Goal: Information Seeking & Learning: Learn about a topic

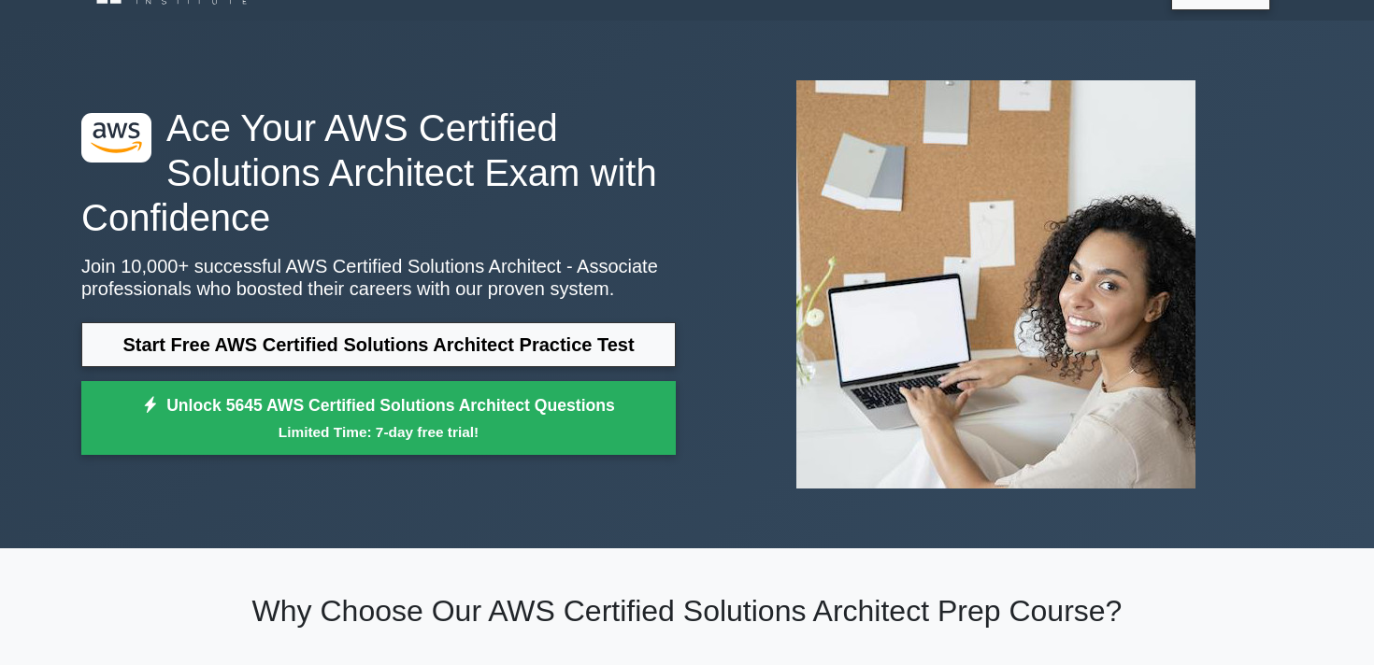
scroll to position [41, 0]
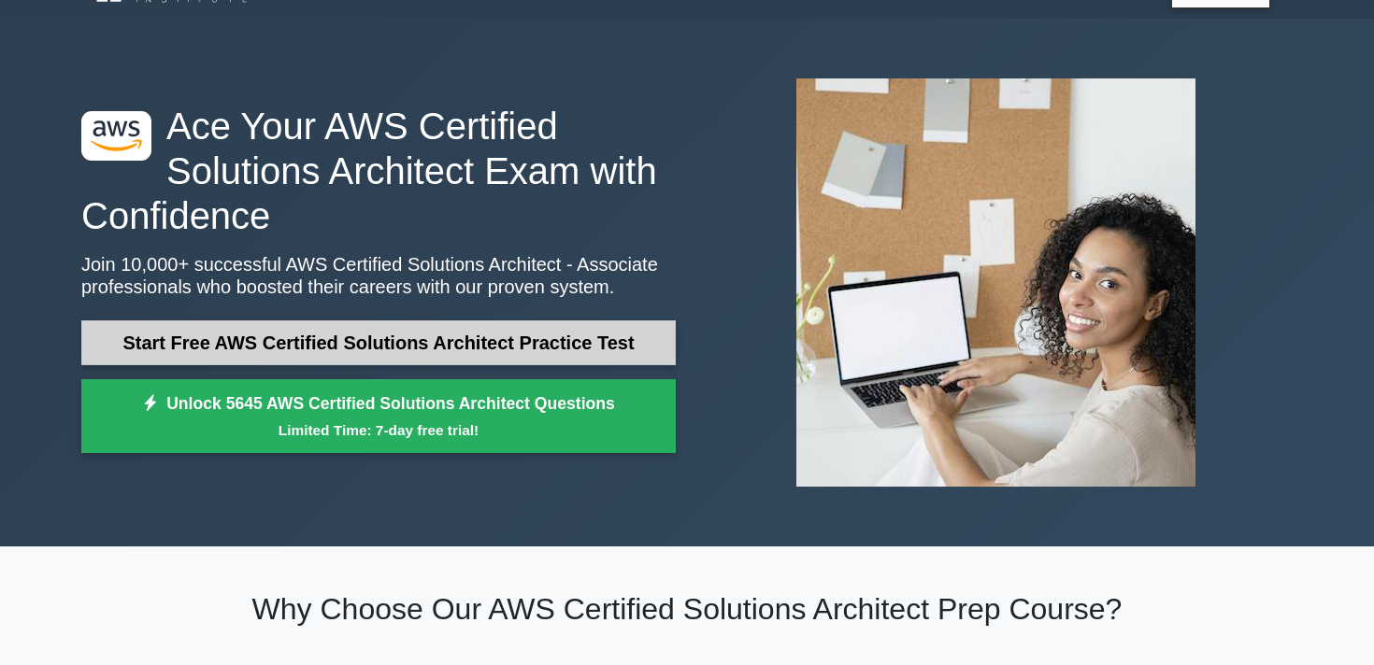
click at [486, 351] on link "Start Free AWS Certified Solutions Architect Practice Test" at bounding box center [378, 343] width 594 height 45
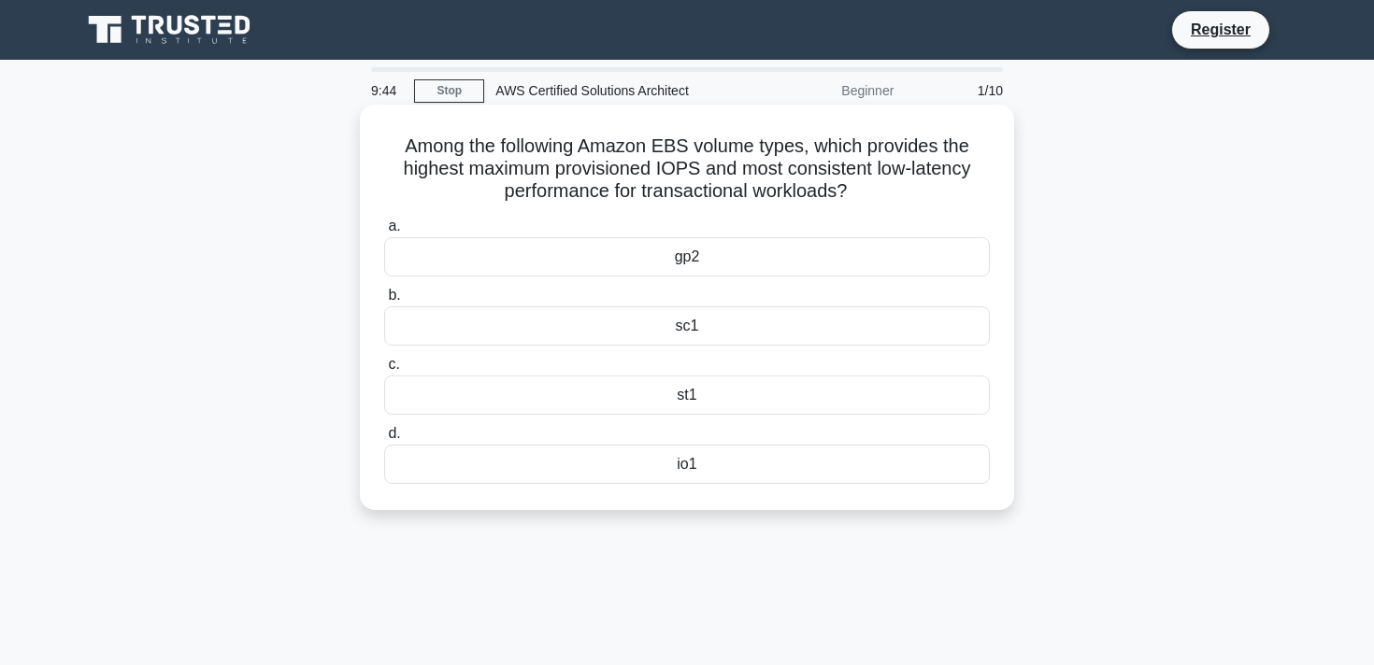
click at [686, 463] on div "io1" at bounding box center [687, 464] width 606 height 39
click at [384, 440] on input "d. io1" at bounding box center [384, 434] width 0 height 12
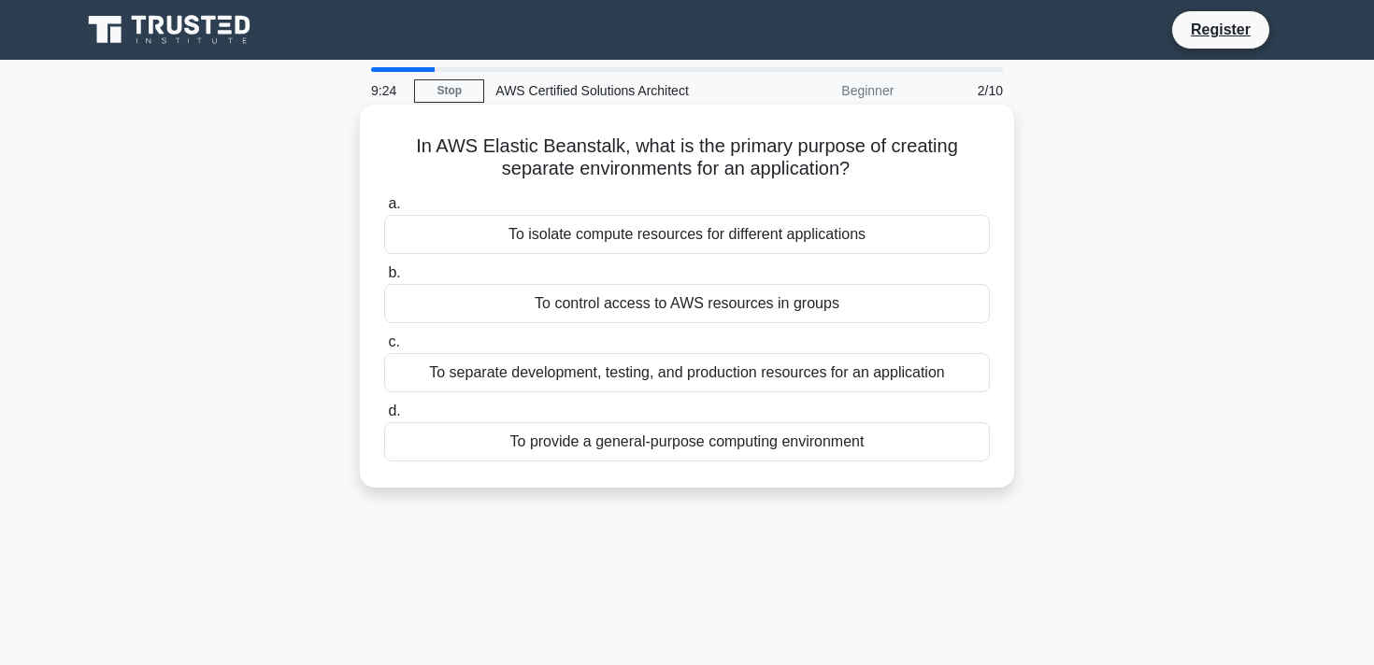
click at [780, 239] on div "To isolate compute resources for different applications" at bounding box center [687, 234] width 606 height 39
click at [384, 210] on input "a. To isolate compute resources for different applications" at bounding box center [384, 204] width 0 height 12
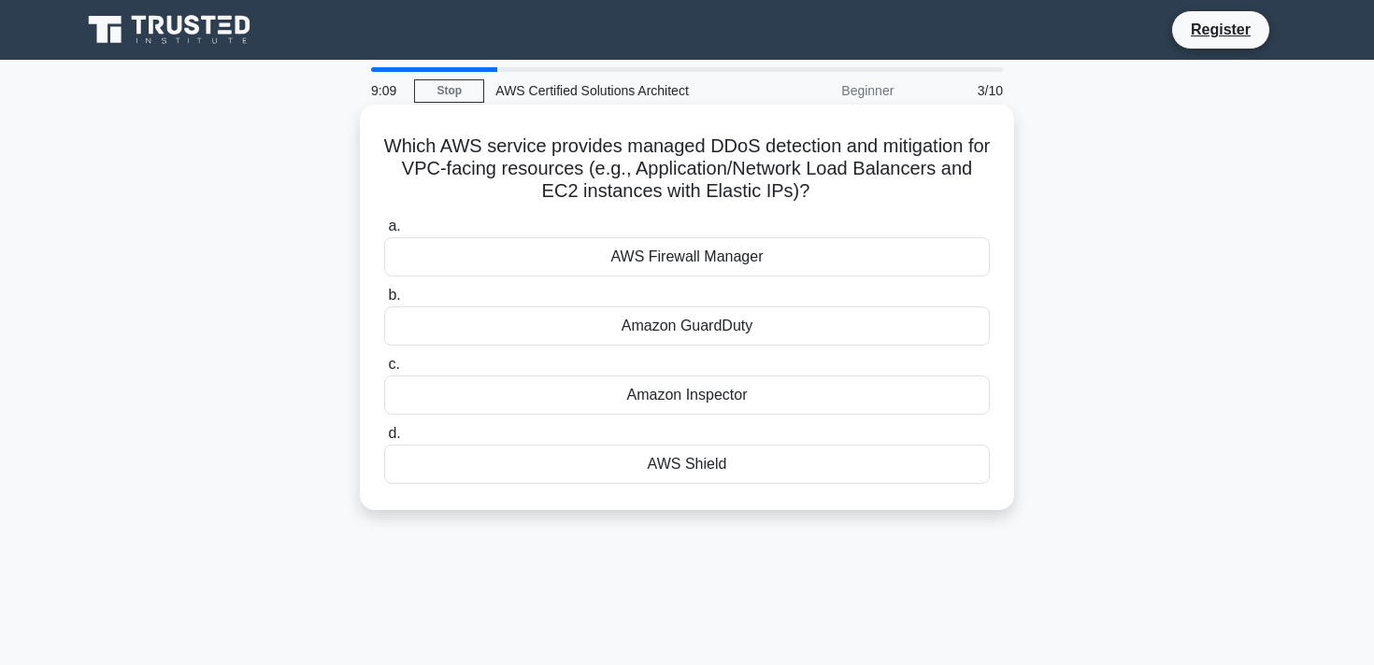
click at [722, 259] on div "AWS Firewall Manager" at bounding box center [687, 256] width 606 height 39
click at [384, 233] on input "a. AWS Firewall Manager" at bounding box center [384, 227] width 0 height 12
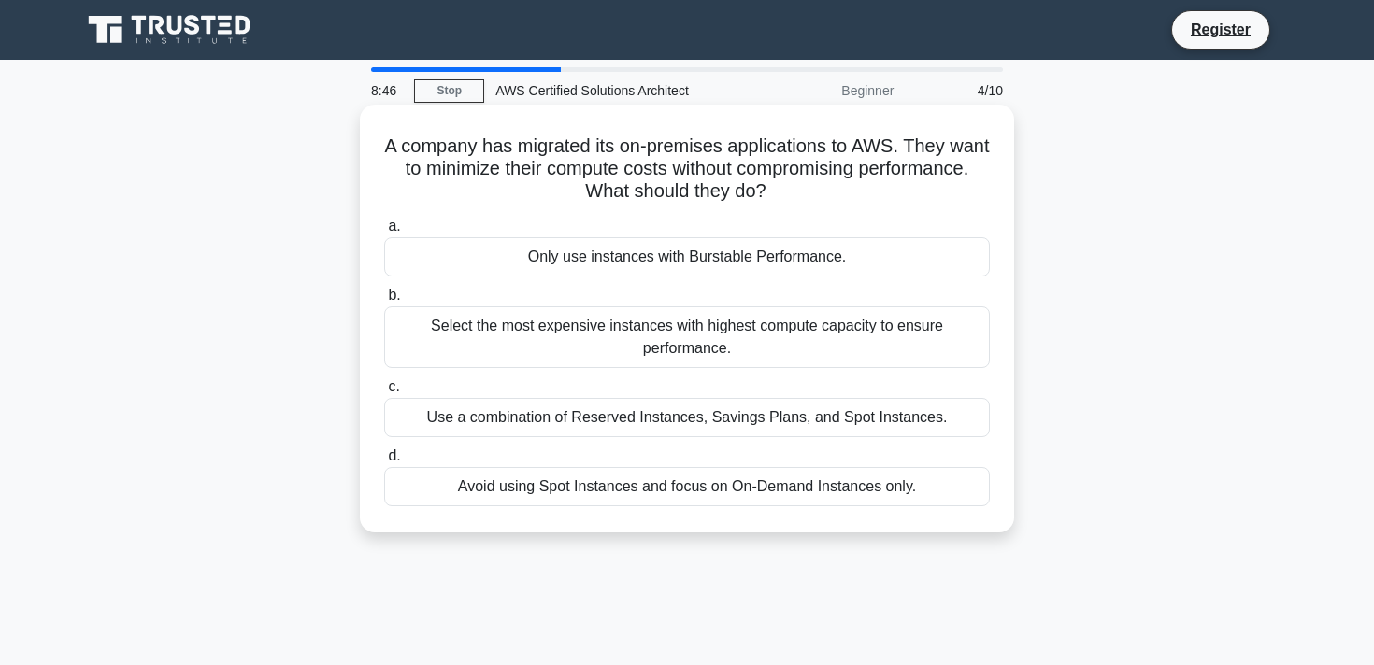
click at [672, 417] on div "Use a combination of Reserved Instances, Savings Plans, and Spot Instances." at bounding box center [687, 417] width 606 height 39
click at [384, 393] on input "c. Use a combination of Reserved Instances, Savings Plans, and Spot Instances." at bounding box center [384, 387] width 0 height 12
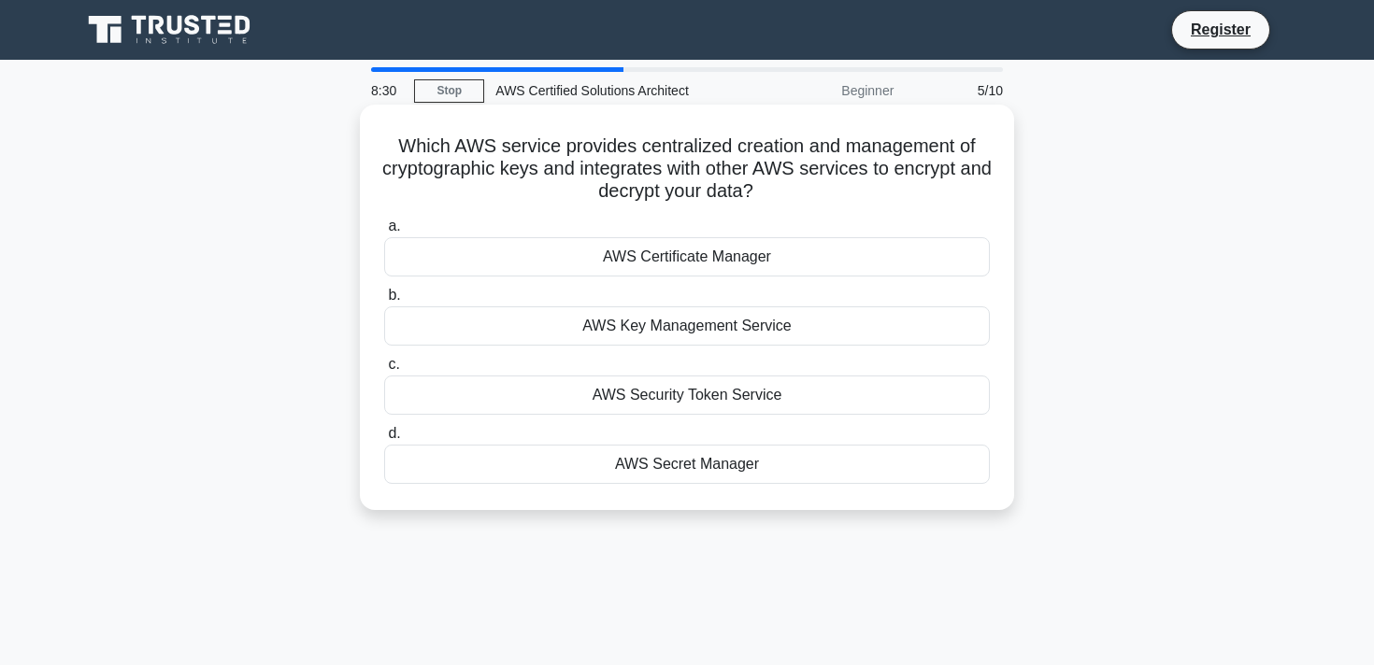
click at [742, 260] on div "AWS Certificate Manager" at bounding box center [687, 256] width 606 height 39
click at [384, 233] on input "a. AWS Certificate Manager" at bounding box center [384, 227] width 0 height 12
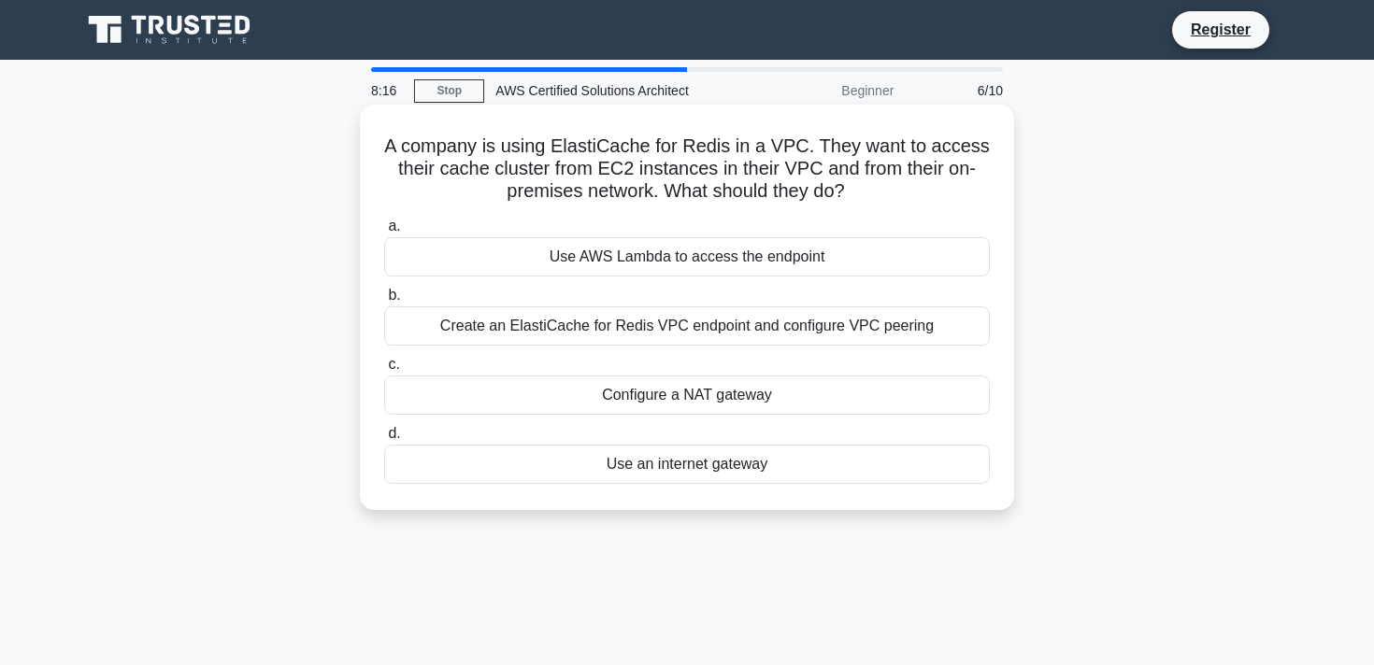
click at [679, 405] on div "Configure a NAT gateway" at bounding box center [687, 395] width 606 height 39
click at [384, 371] on input "c. Configure a NAT gateway" at bounding box center [384, 365] width 0 height 12
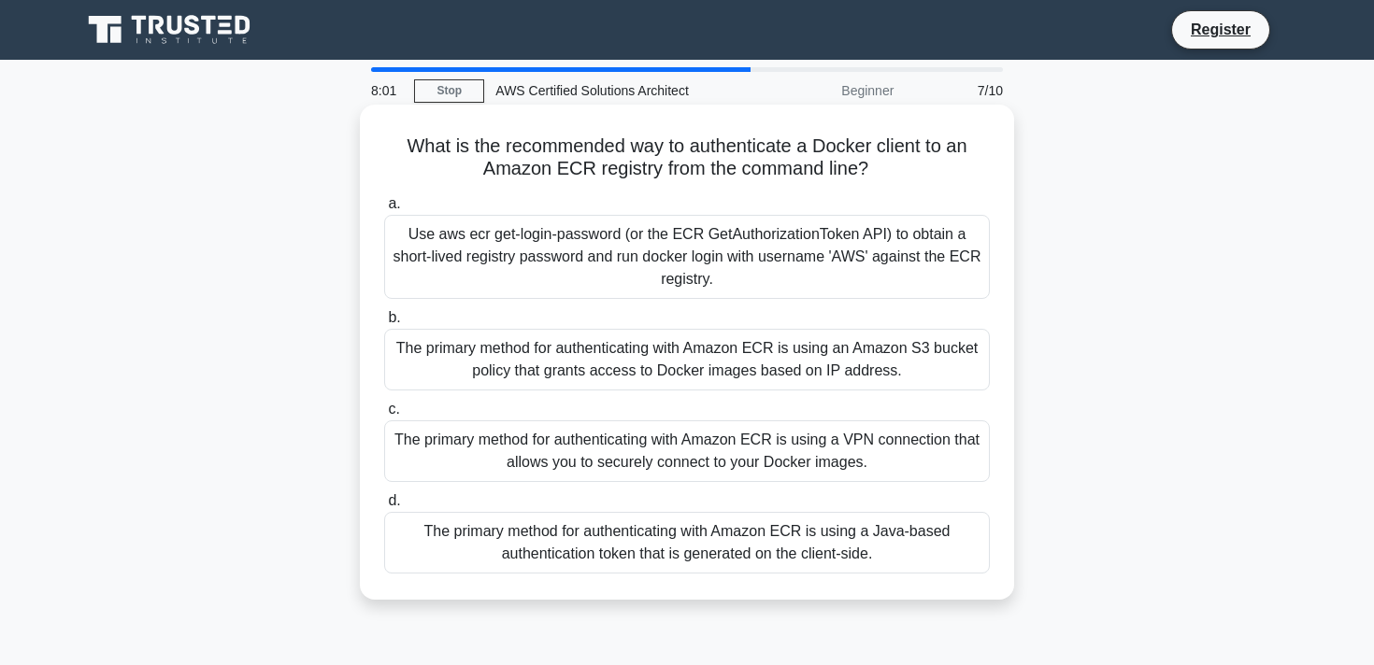
click at [769, 236] on div "Use aws ecr get-login-password (or the ECR GetAuthorizationToken API) to obtain…" at bounding box center [687, 257] width 606 height 84
click at [384, 210] on input "a. Use aws ecr get-login-password (or the ECR GetAuthorizationToken API) to obt…" at bounding box center [384, 204] width 0 height 12
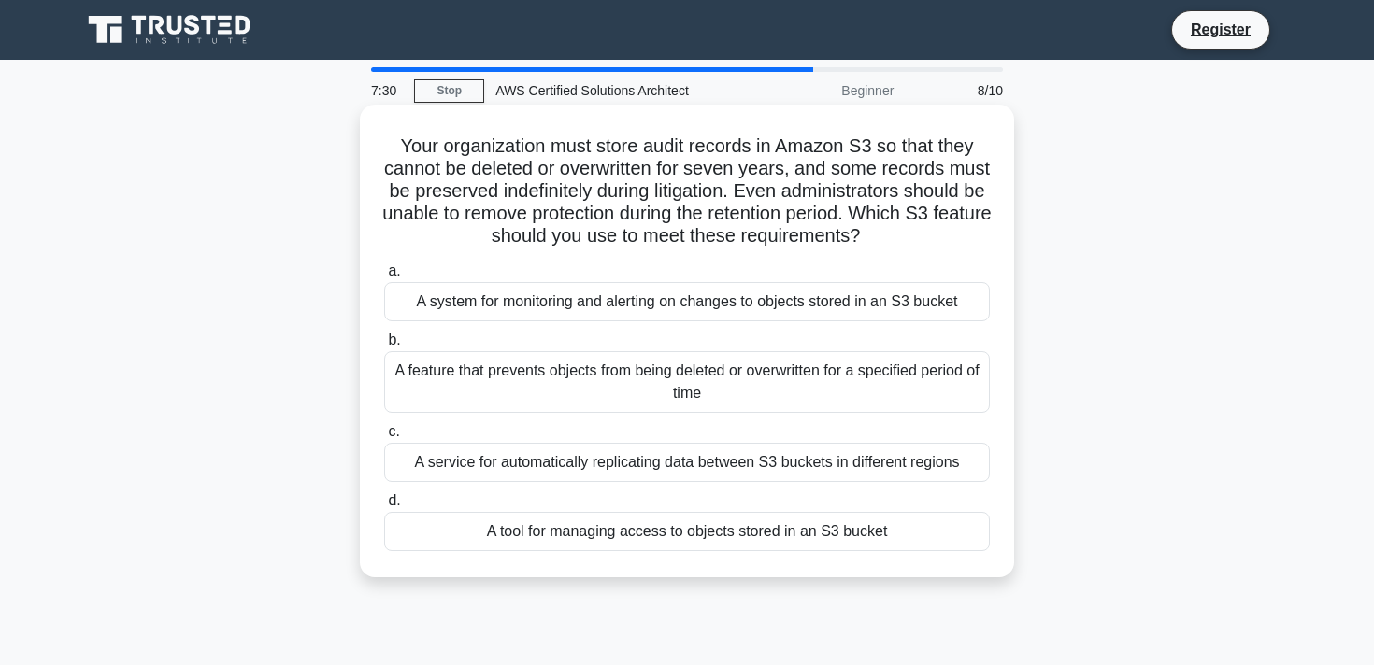
click at [618, 310] on div "A system for monitoring and alerting on changes to objects stored in an S3 buck…" at bounding box center [687, 301] width 606 height 39
click at [384, 278] on input "a. A system for monitoring and alerting on changes to objects stored in an S3 b…" at bounding box center [384, 271] width 0 height 12
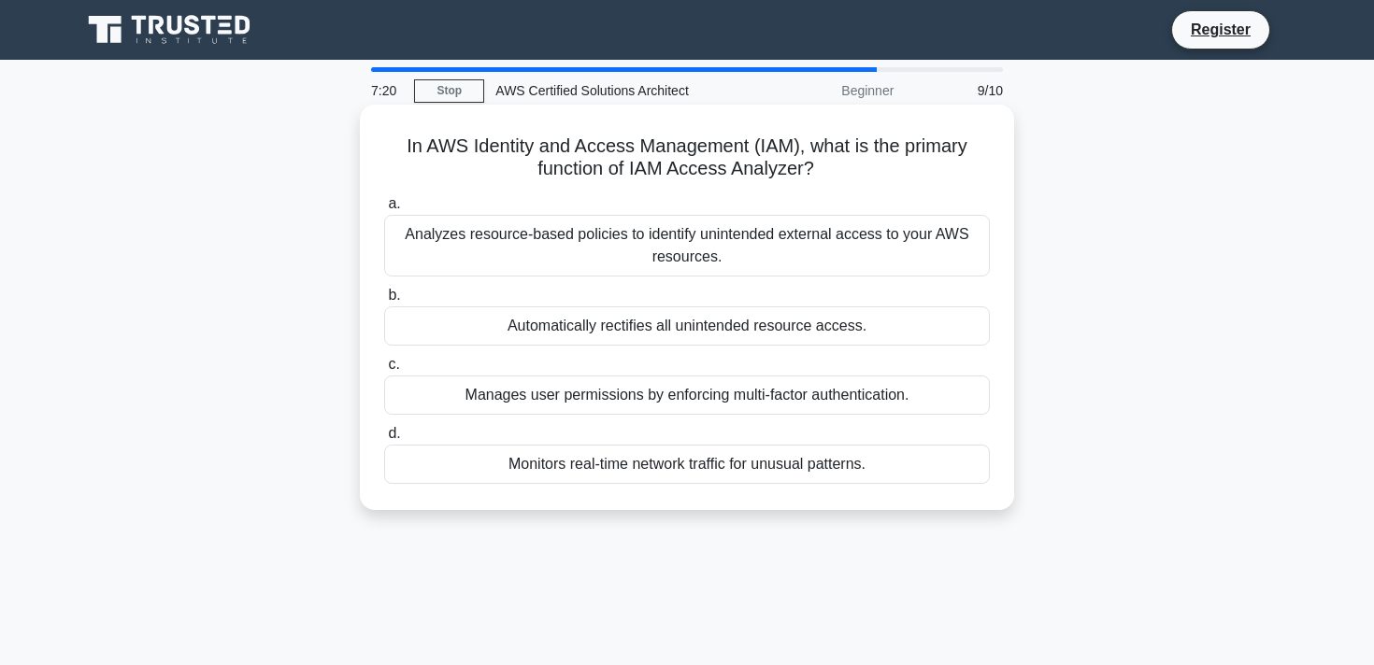
click at [745, 238] on div "Analyzes resource-based policies to identify unintended external access to your…" at bounding box center [687, 246] width 606 height 62
click at [384, 210] on input "a. Analyzes resource-based policies to identify unintended external access to y…" at bounding box center [384, 204] width 0 height 12
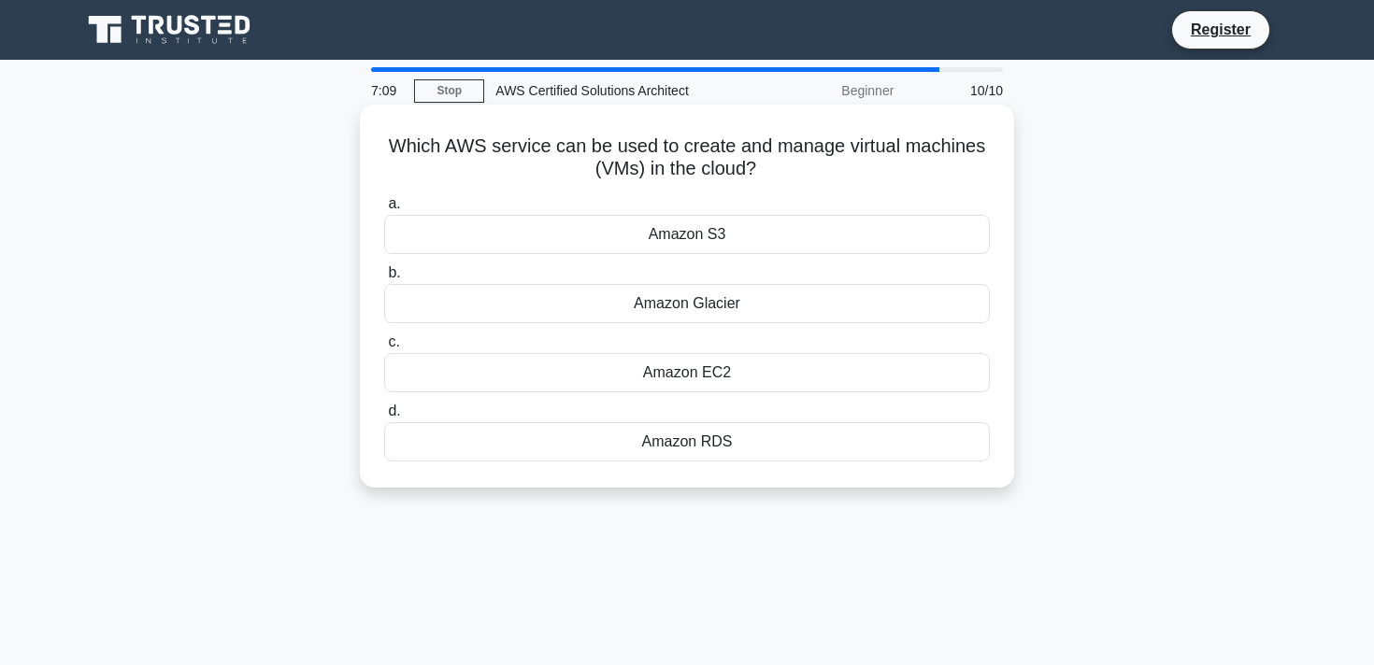
click at [684, 444] on div "Amazon RDS" at bounding box center [687, 441] width 606 height 39
click at [384, 418] on input "d. Amazon RDS" at bounding box center [384, 412] width 0 height 12
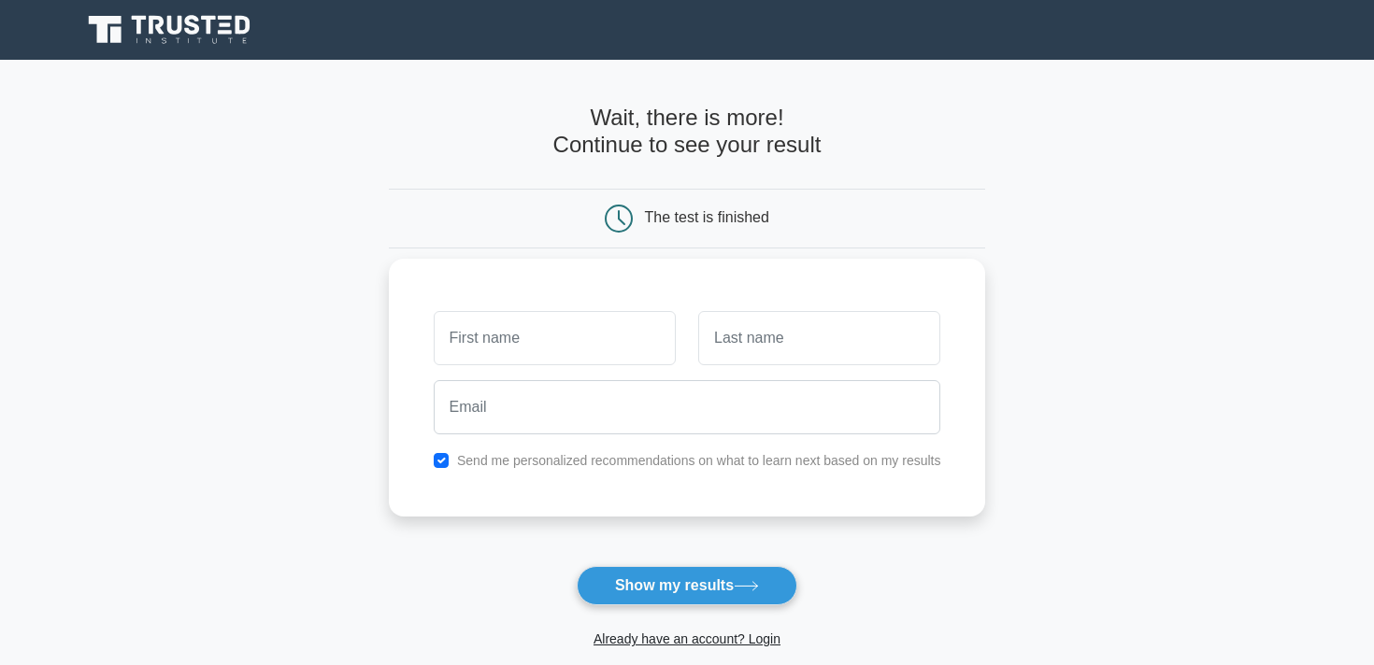
click at [555, 337] on input "text" at bounding box center [555, 338] width 242 height 54
type input "Kajal"
click at [744, 341] on input "text" at bounding box center [819, 338] width 242 height 54
type input "Rani"
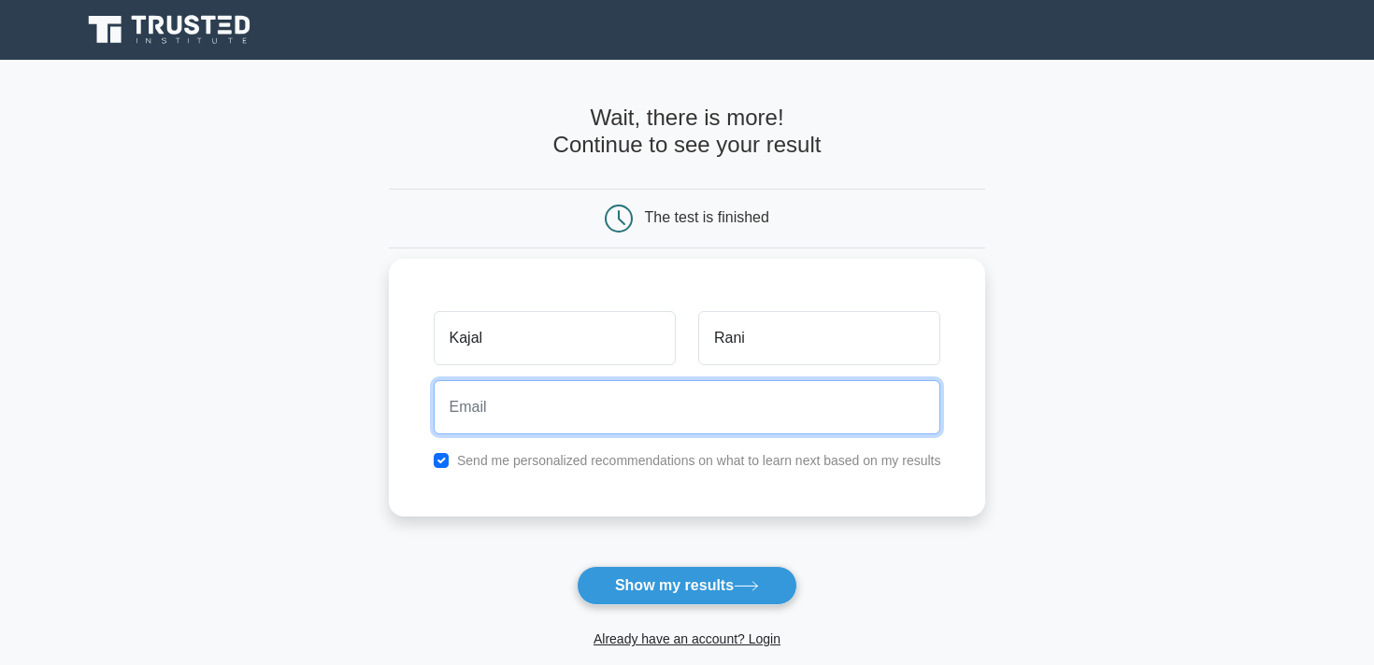
click at [547, 431] on input "email" at bounding box center [687, 407] width 507 height 54
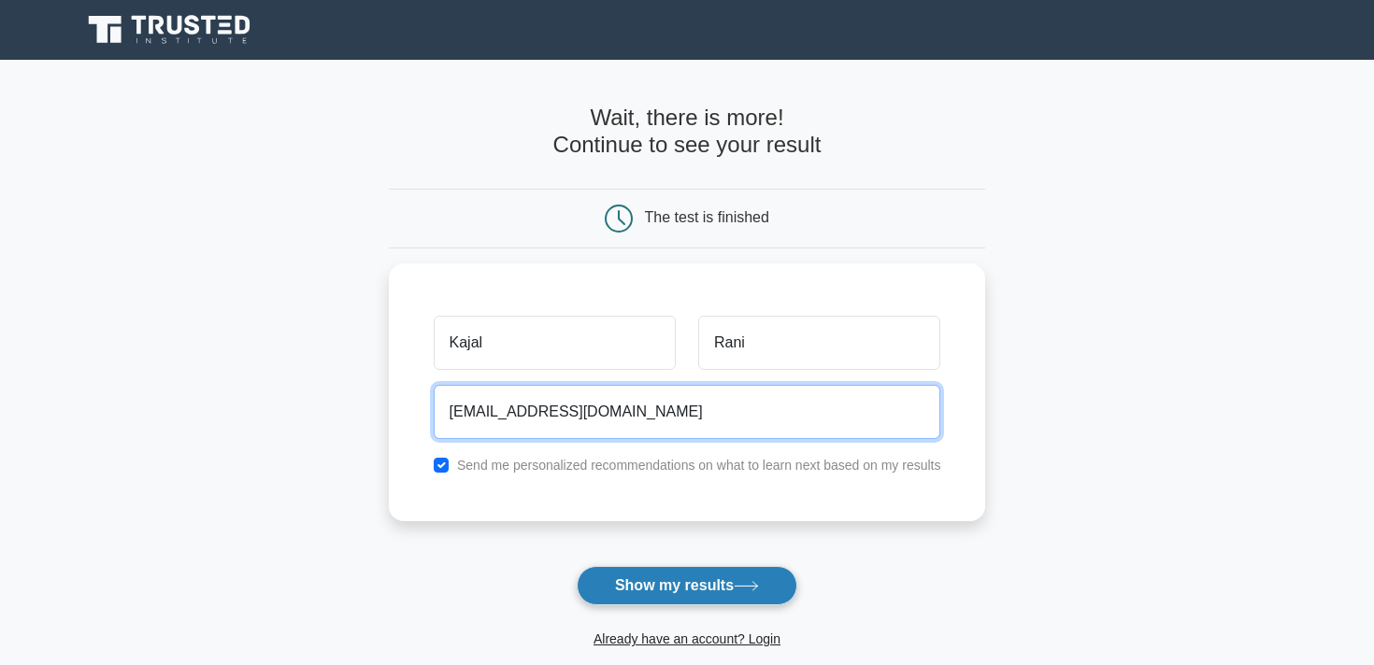
type input "rajputkajal015@gmail.com"
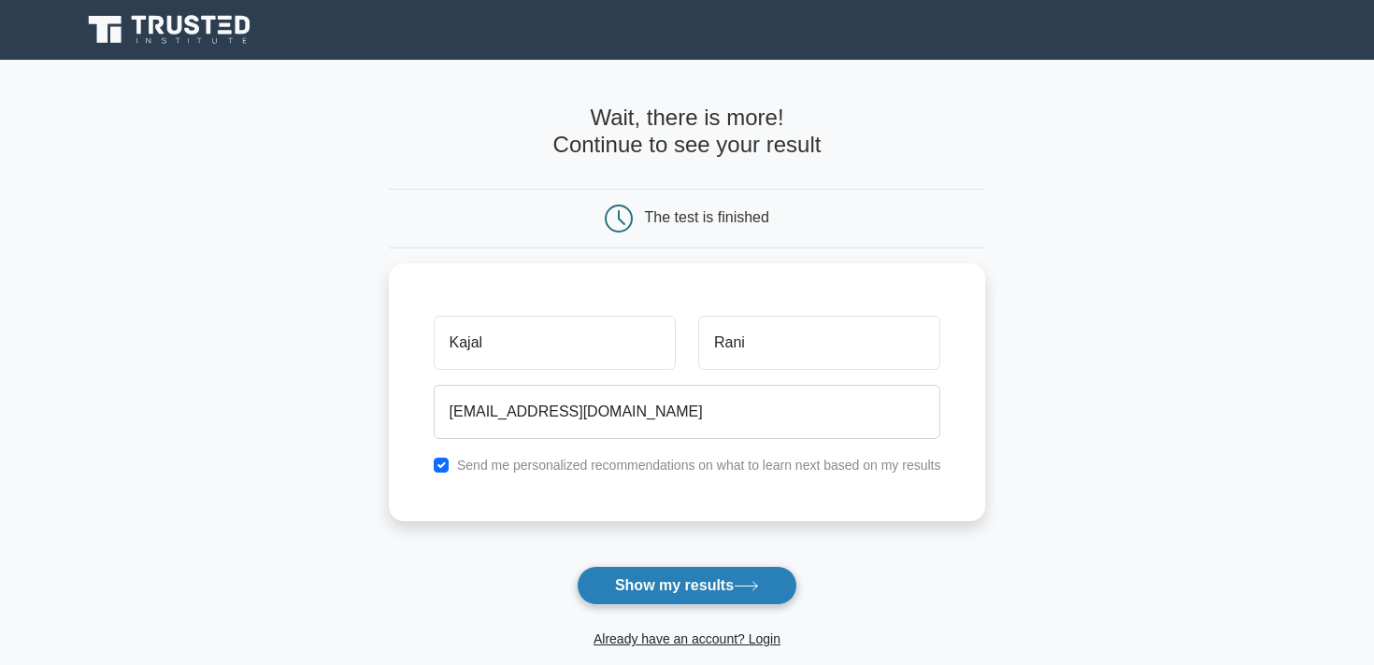
click at [637, 579] on button "Show my results" at bounding box center [687, 585] width 221 height 39
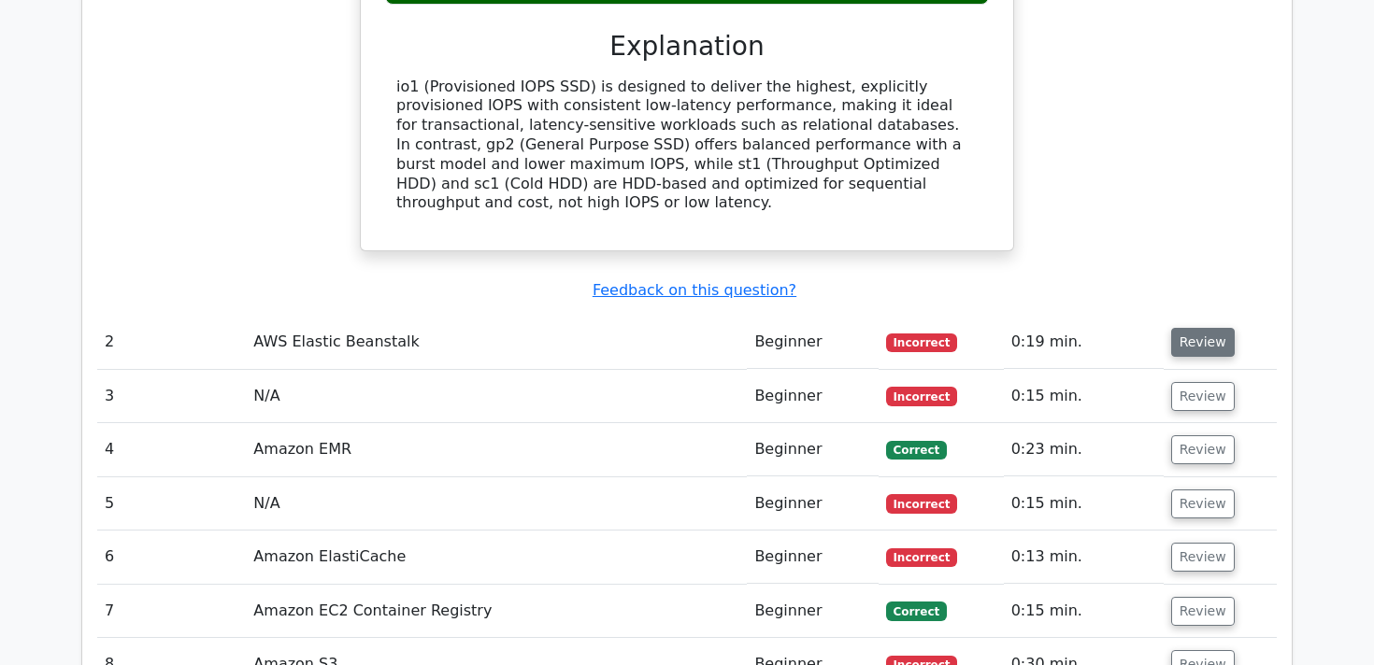
scroll to position [1948, 0]
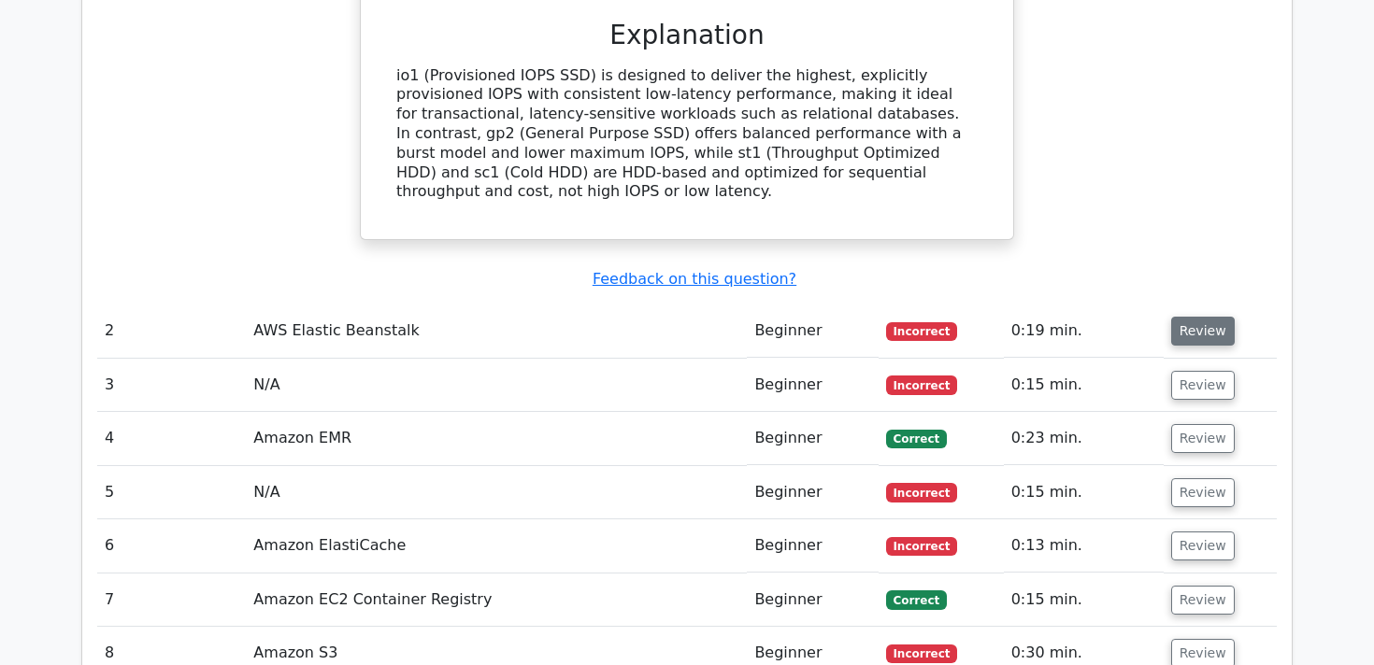
click at [1217, 317] on button "Review" at bounding box center [1203, 331] width 64 height 29
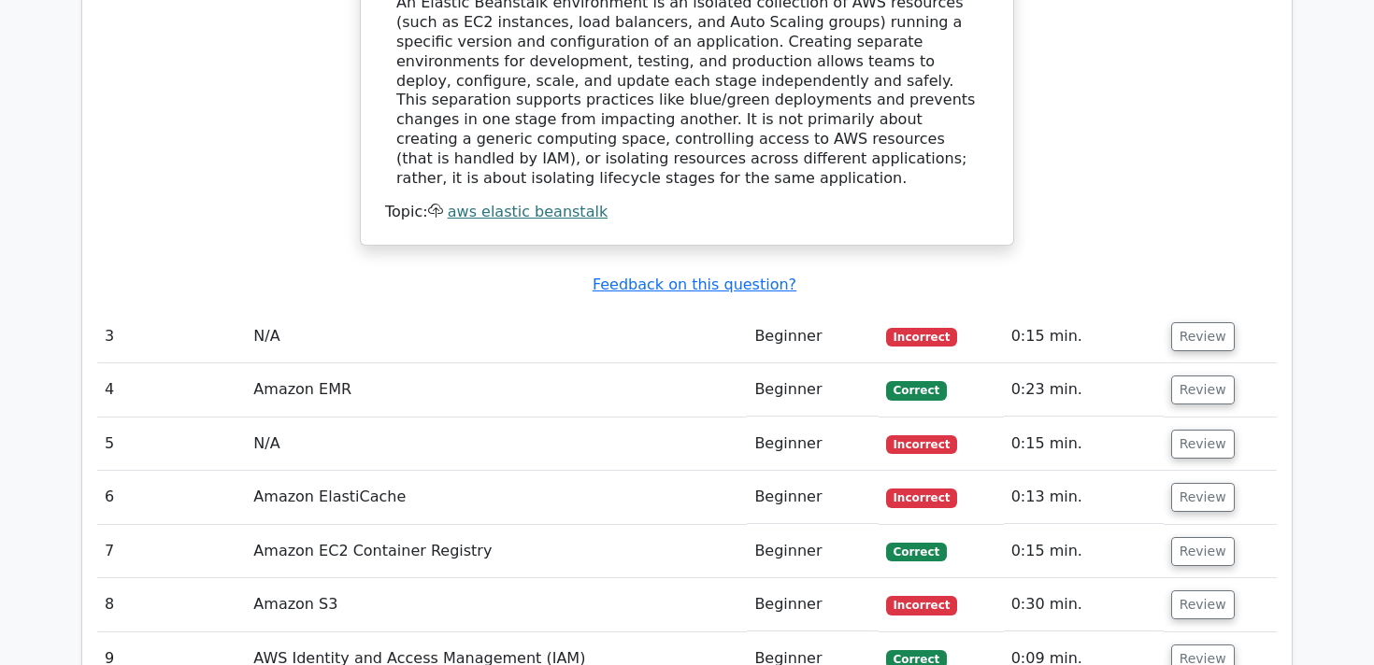
scroll to position [2744, 0]
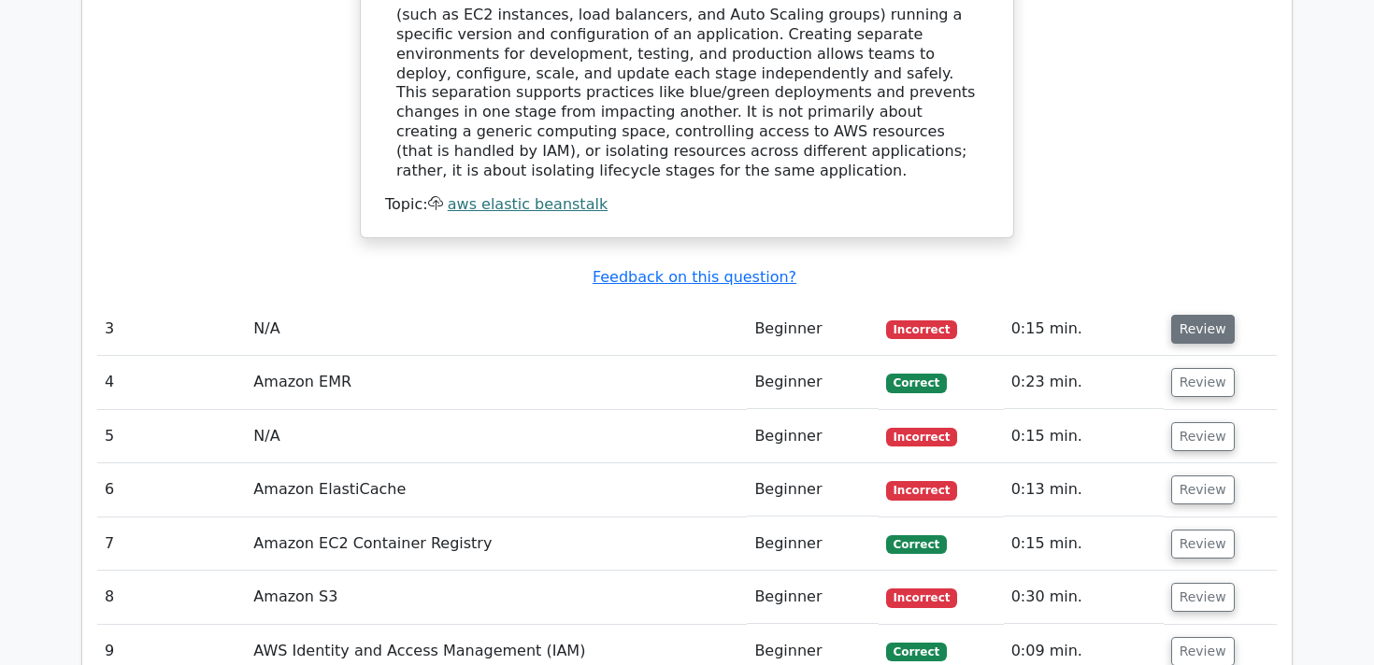
click at [1195, 315] on button "Review" at bounding box center [1203, 329] width 64 height 29
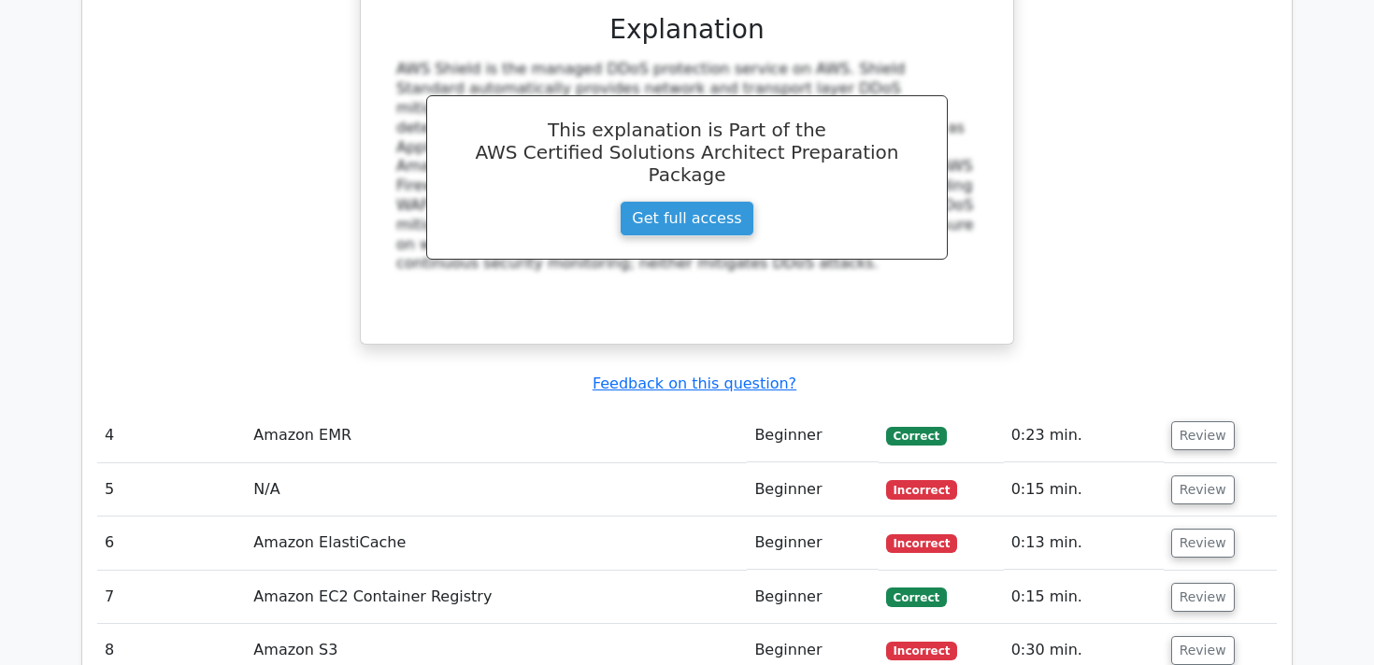
scroll to position [3480, 0]
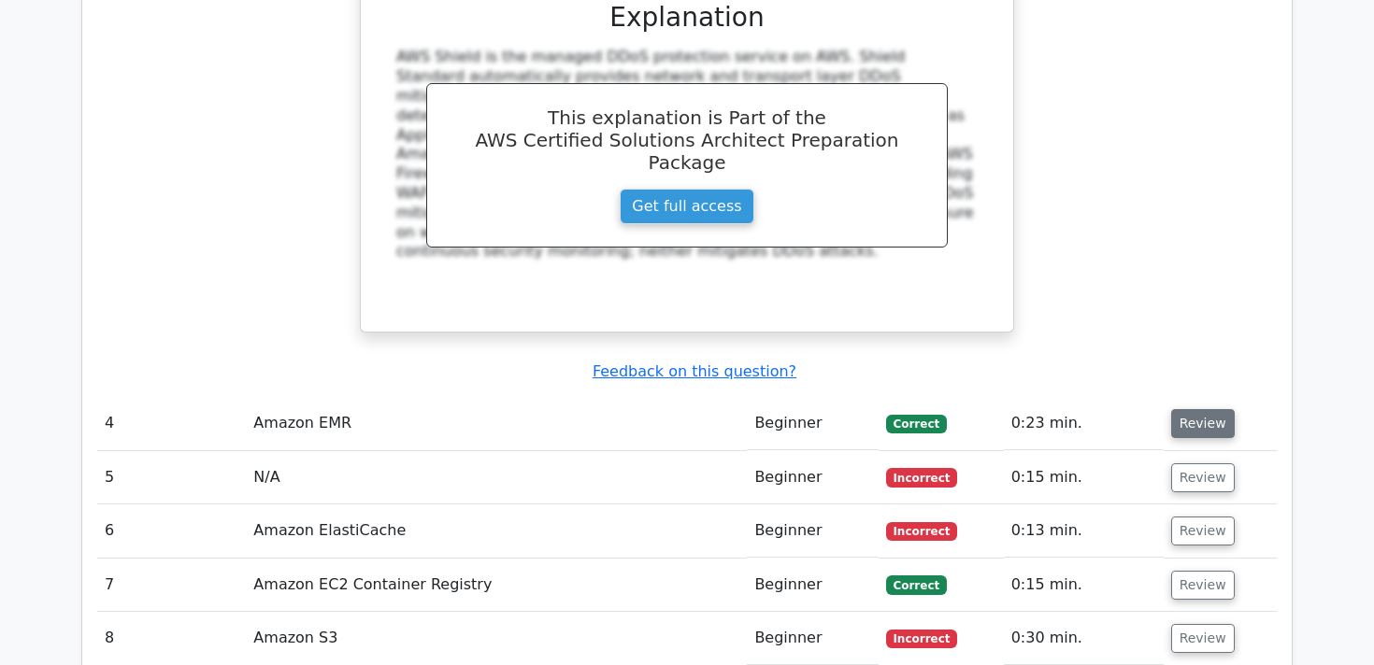
click at [1174, 409] on button "Review" at bounding box center [1203, 423] width 64 height 29
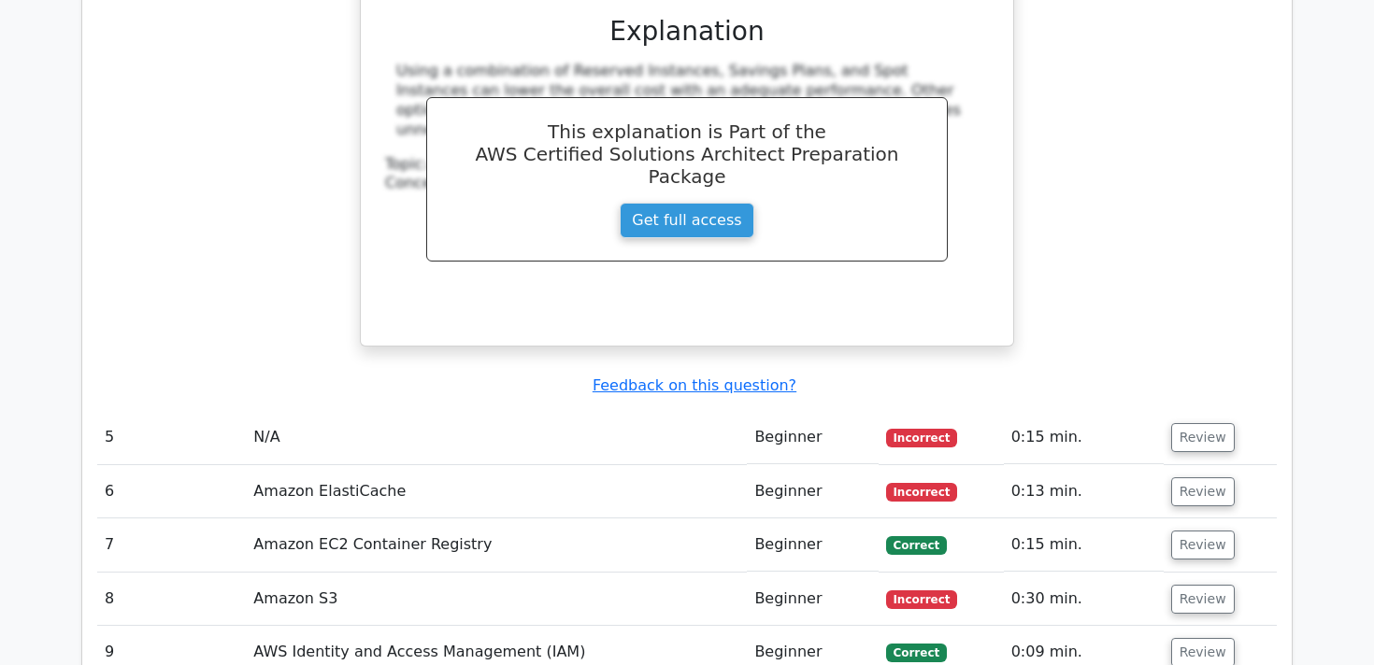
scroll to position [4459, 0]
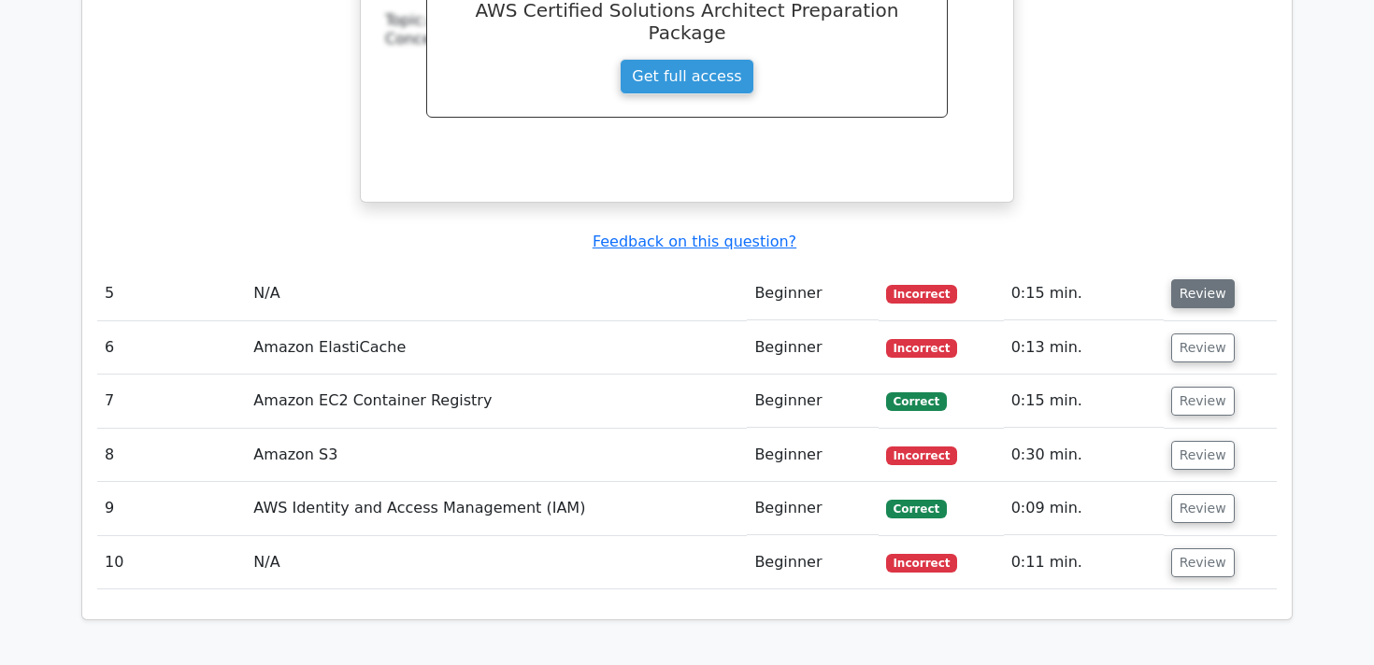
click at [1195, 279] on button "Review" at bounding box center [1203, 293] width 64 height 29
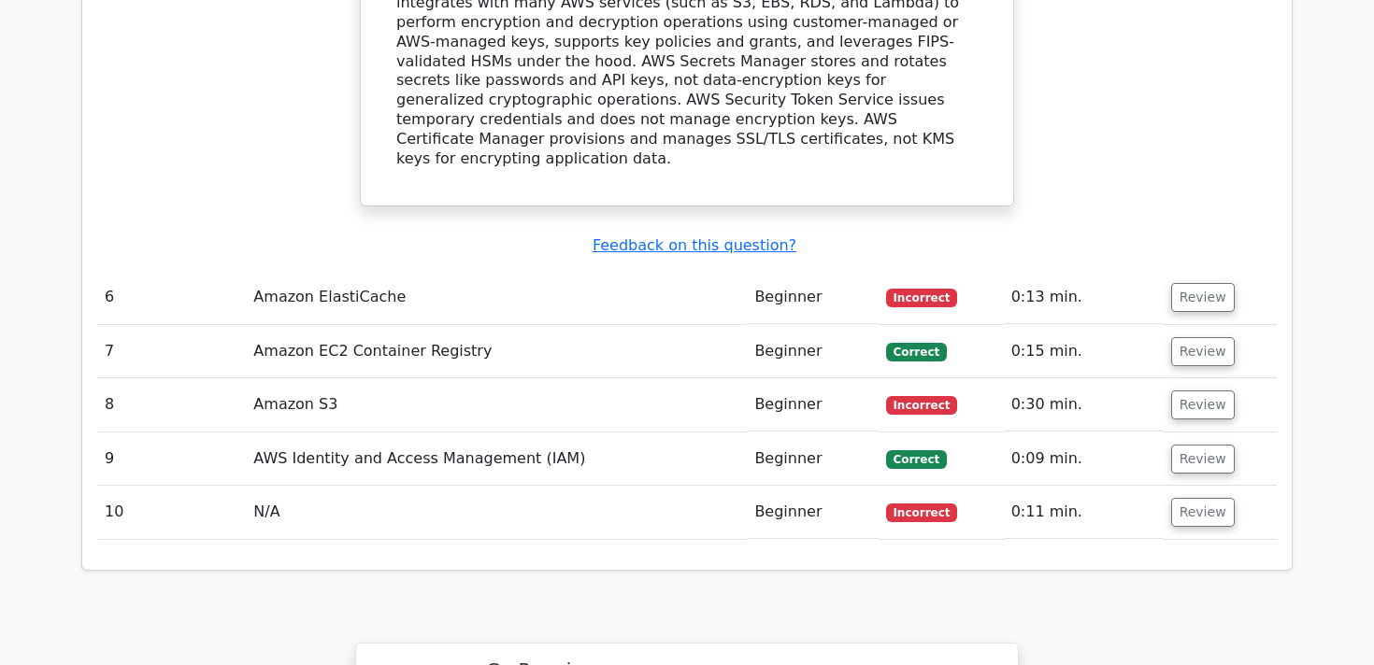
scroll to position [5250, 0]
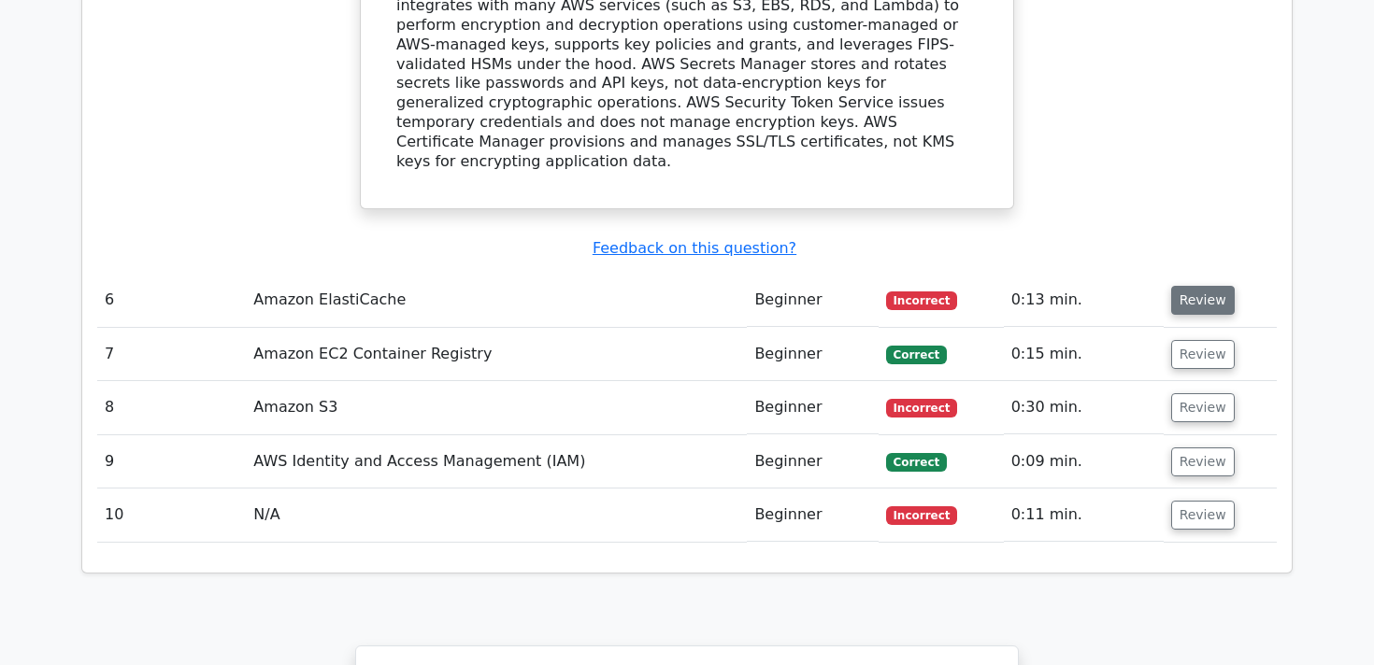
click at [1200, 286] on button "Review" at bounding box center [1203, 300] width 64 height 29
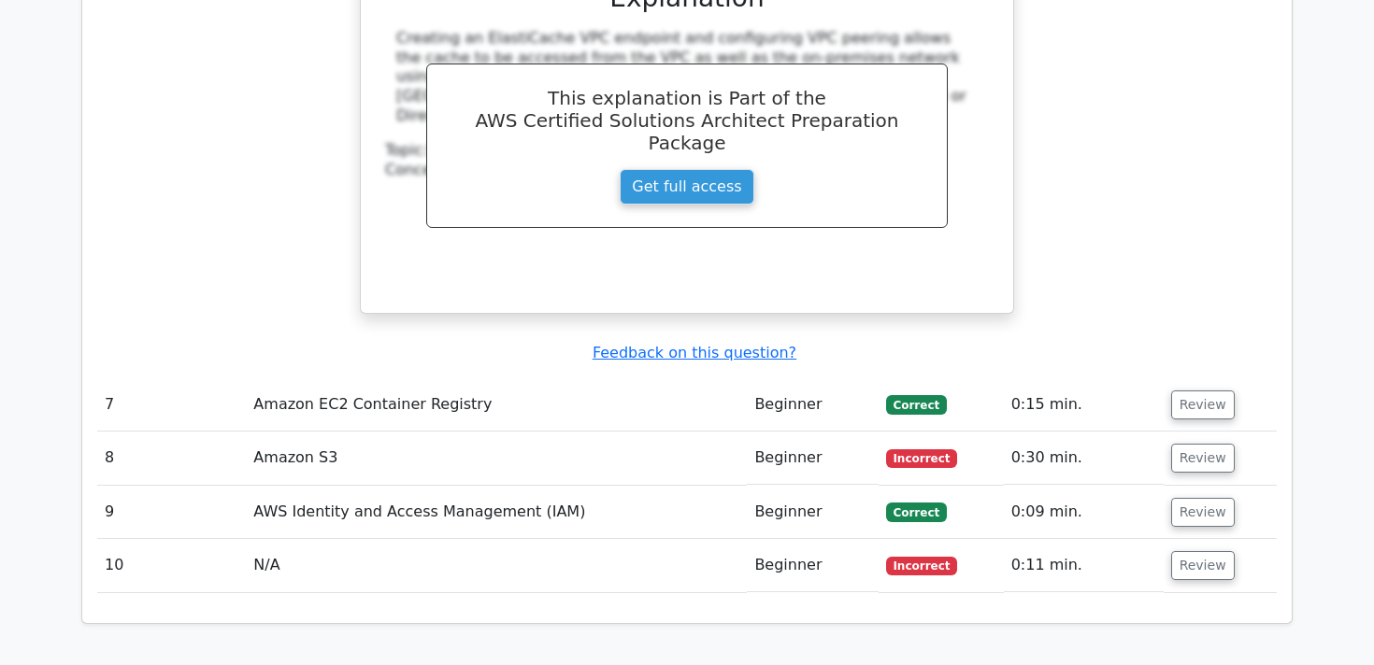
scroll to position [5990, 0]
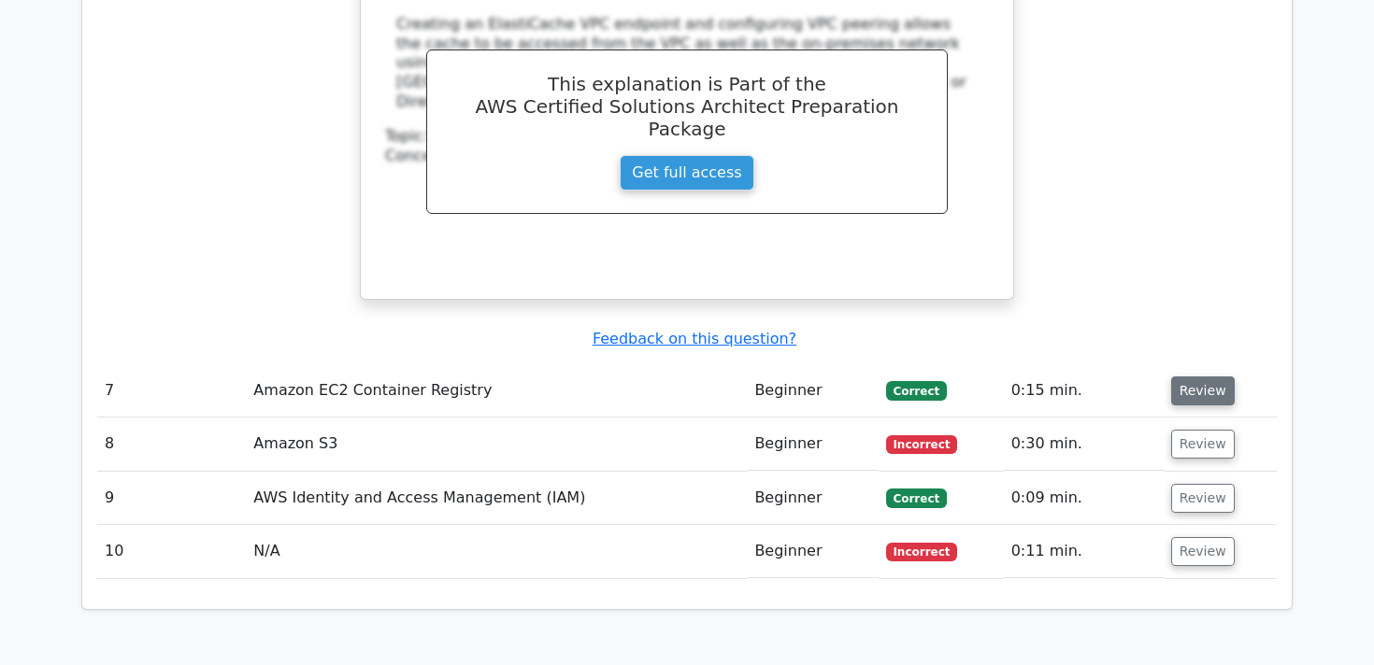
click at [1181, 377] on button "Review" at bounding box center [1203, 391] width 64 height 29
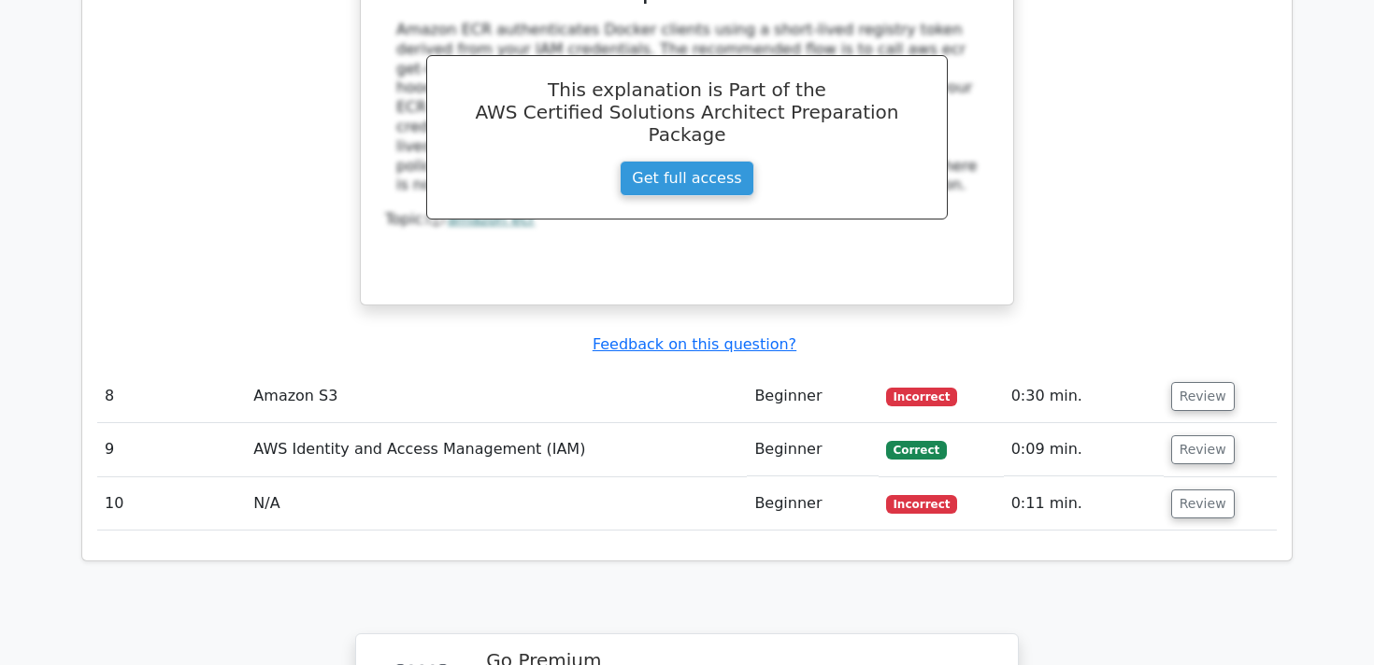
scroll to position [6897, 0]
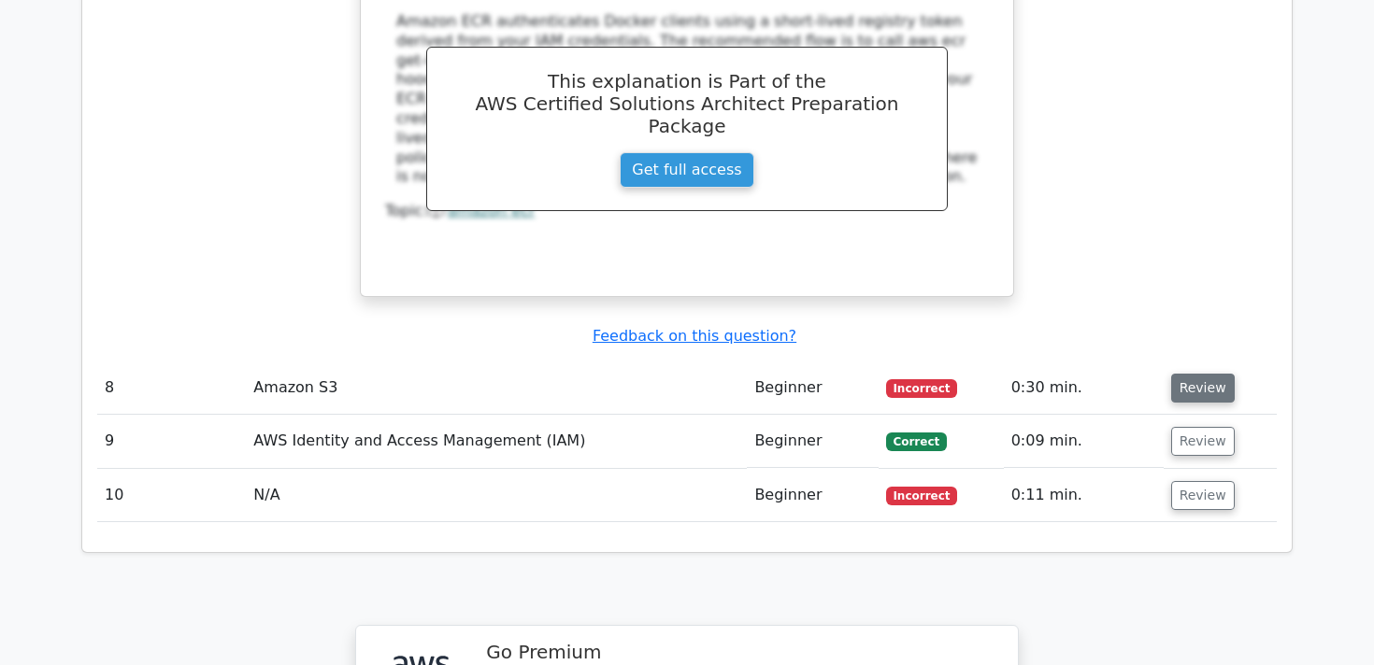
click at [1186, 374] on button "Review" at bounding box center [1203, 388] width 64 height 29
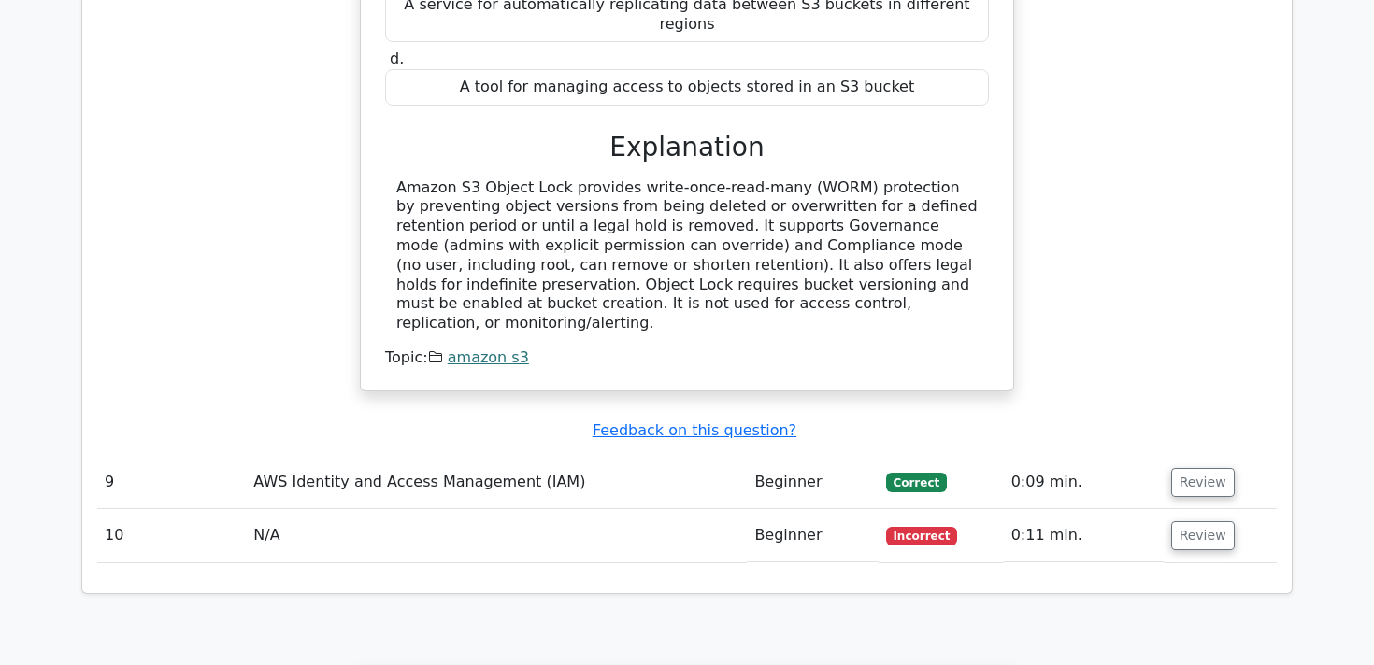
scroll to position [7703, 0]
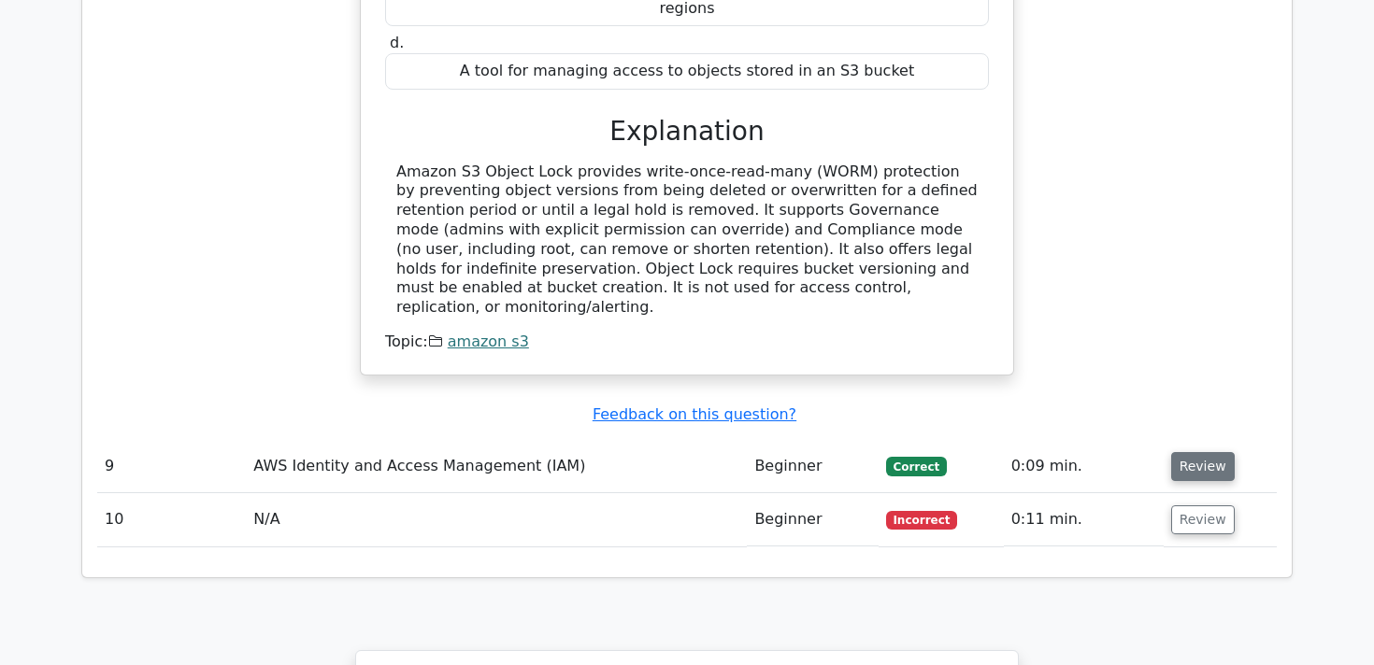
click at [1183, 452] on button "Review" at bounding box center [1203, 466] width 64 height 29
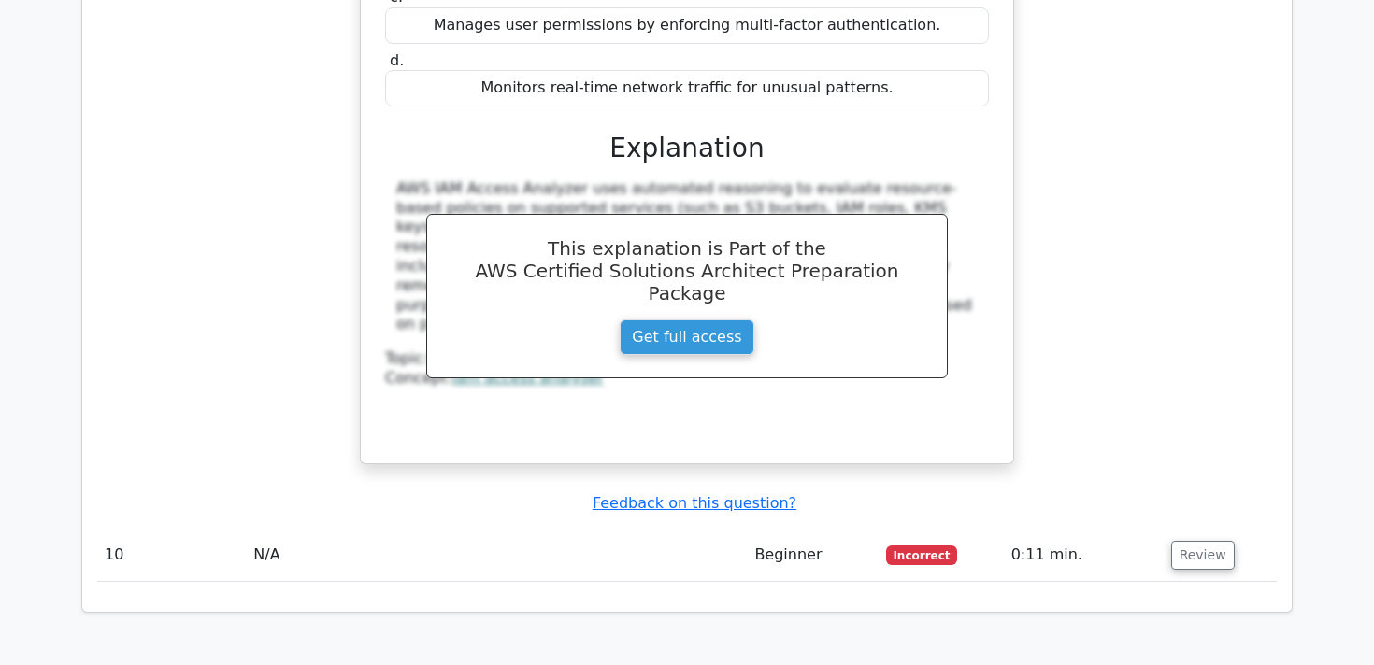
scroll to position [8507, 0]
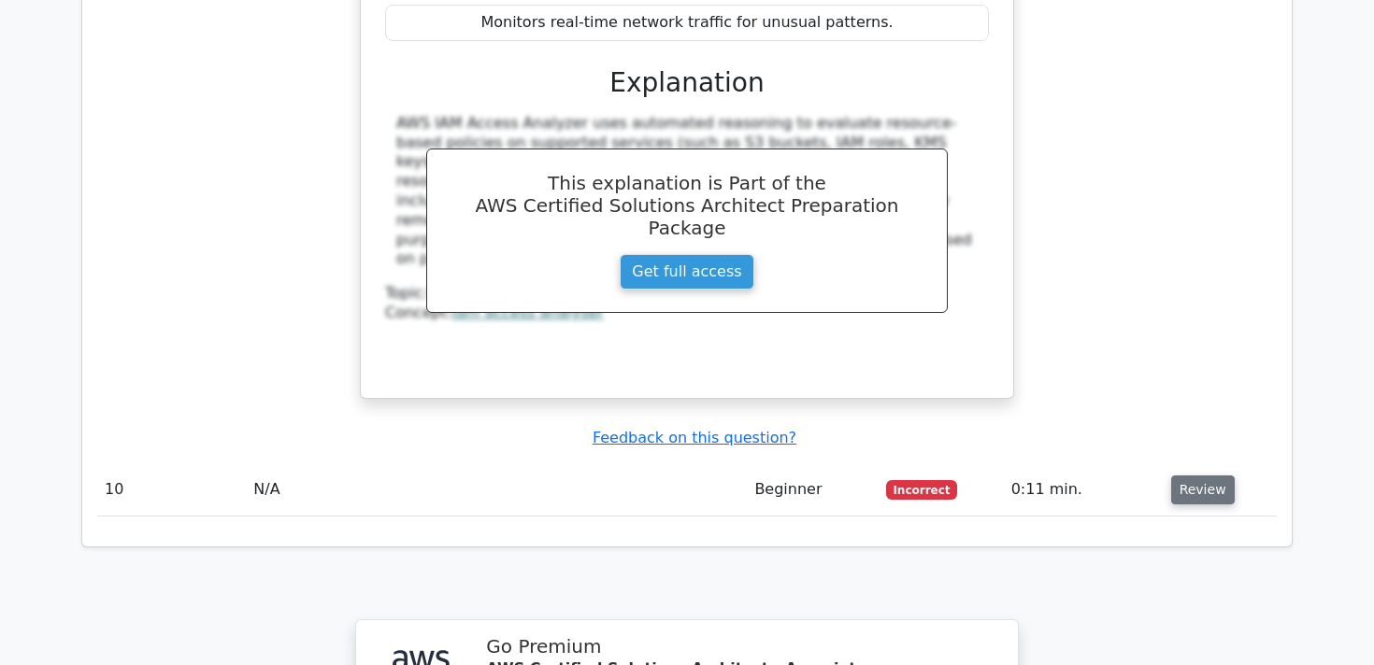
click at [1200, 476] on button "Review" at bounding box center [1203, 490] width 64 height 29
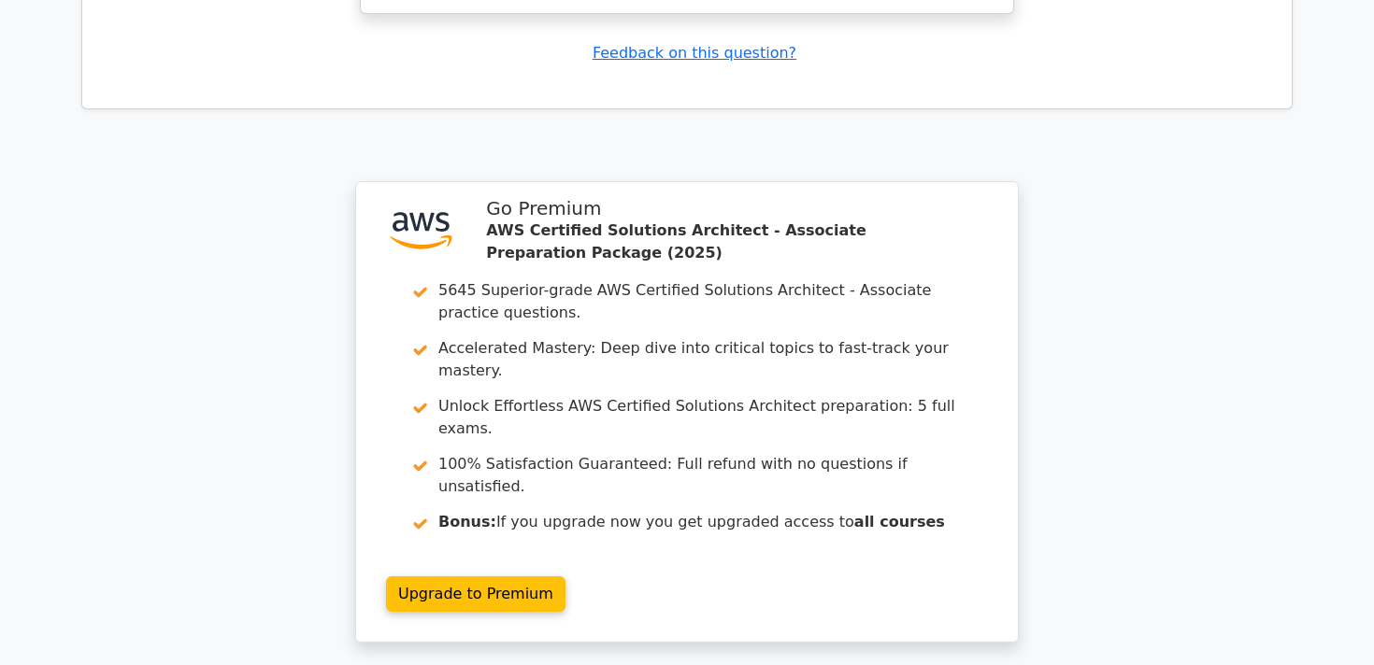
scroll to position [9705, 0]
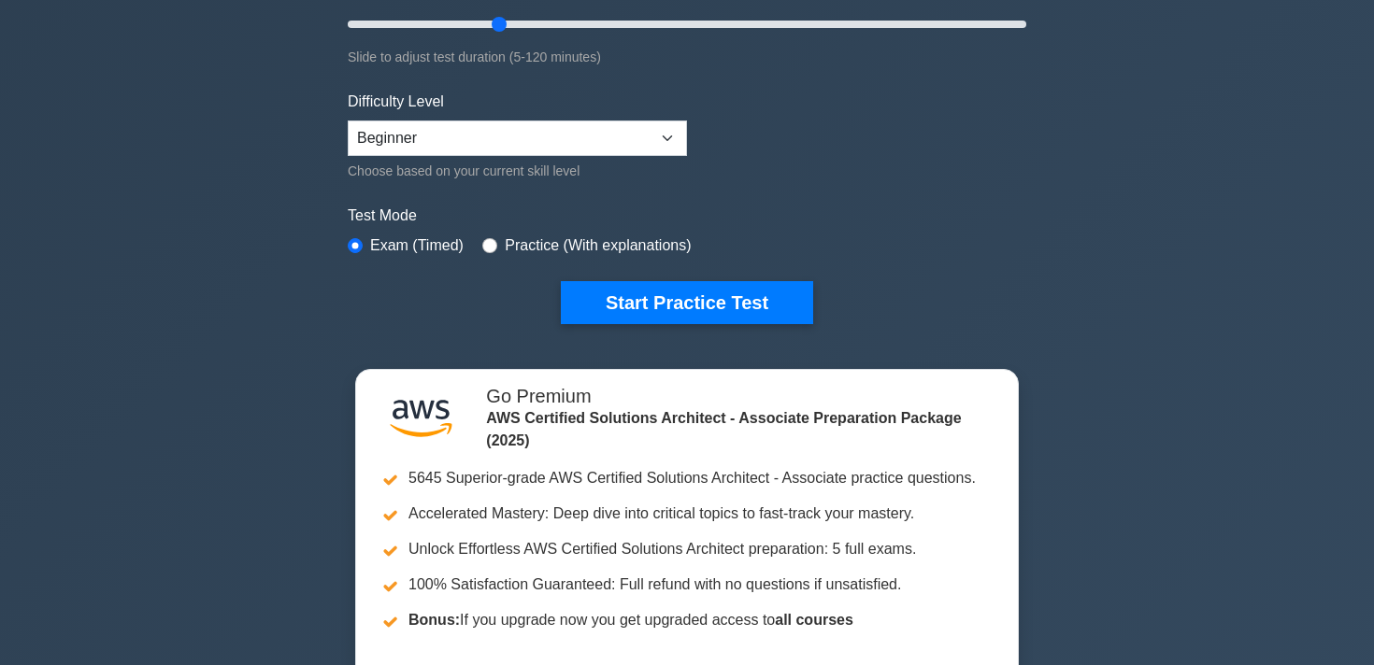
scroll to position [392, 0]
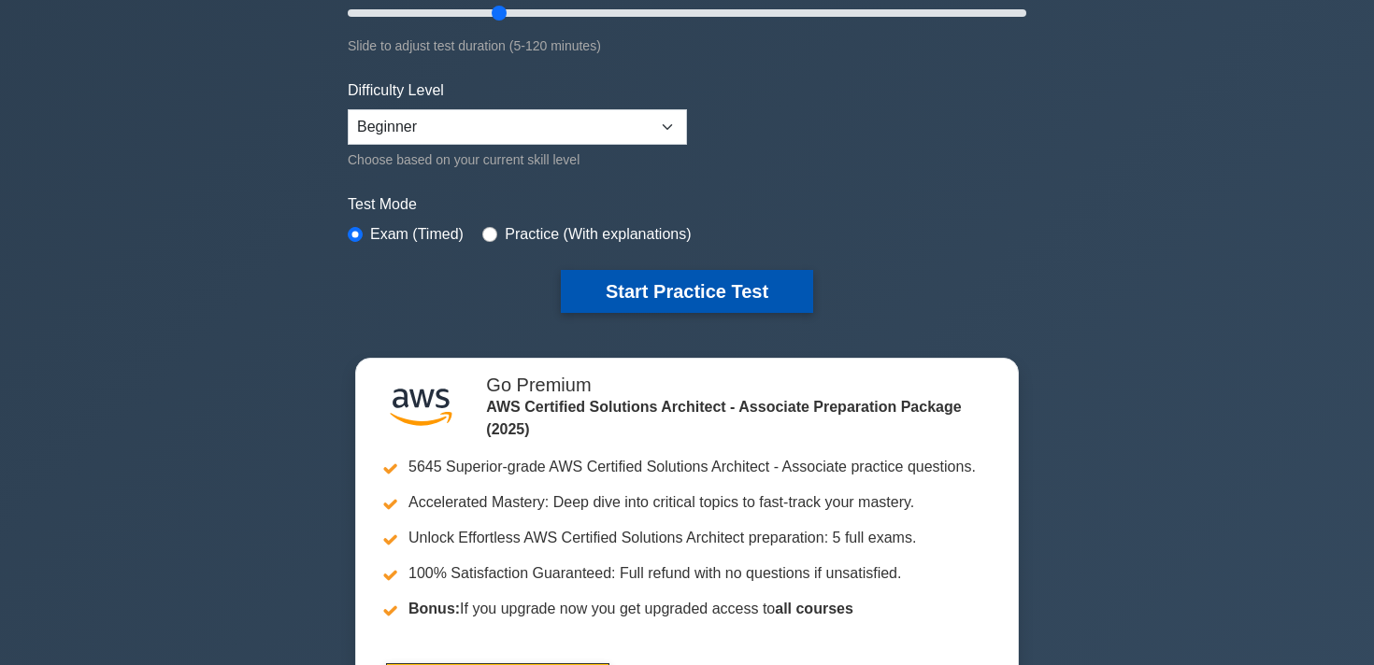
click at [703, 280] on button "Start Practice Test" at bounding box center [687, 291] width 252 height 43
